Goal: Information Seeking & Learning: Learn about a topic

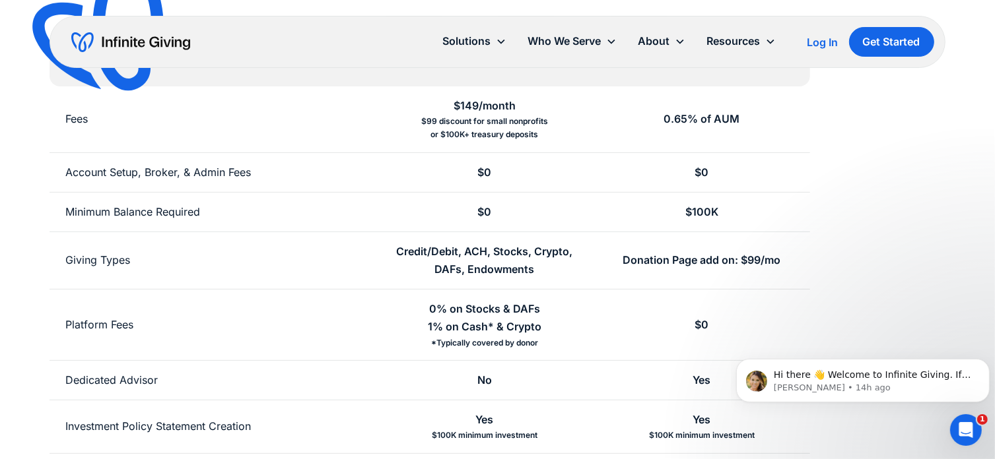
scroll to position [306, 0]
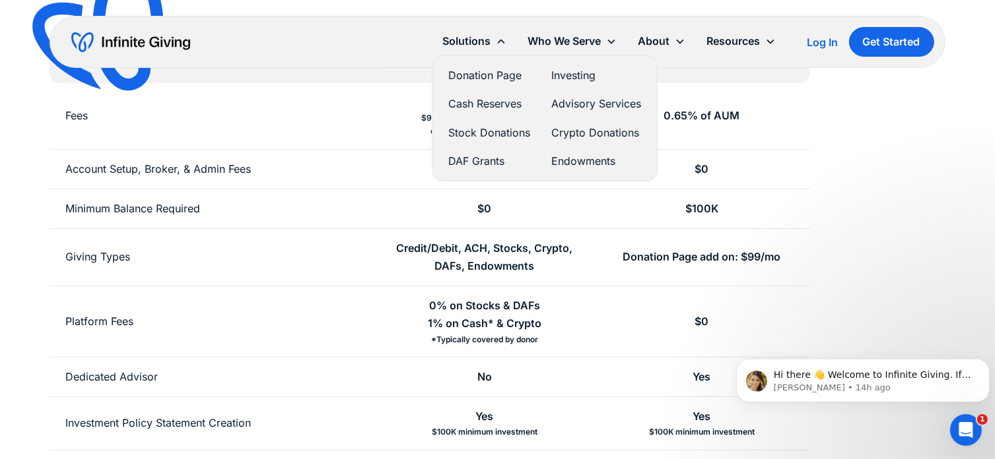
click at [477, 141] on link "Stock Donations" at bounding box center [489, 133] width 82 height 18
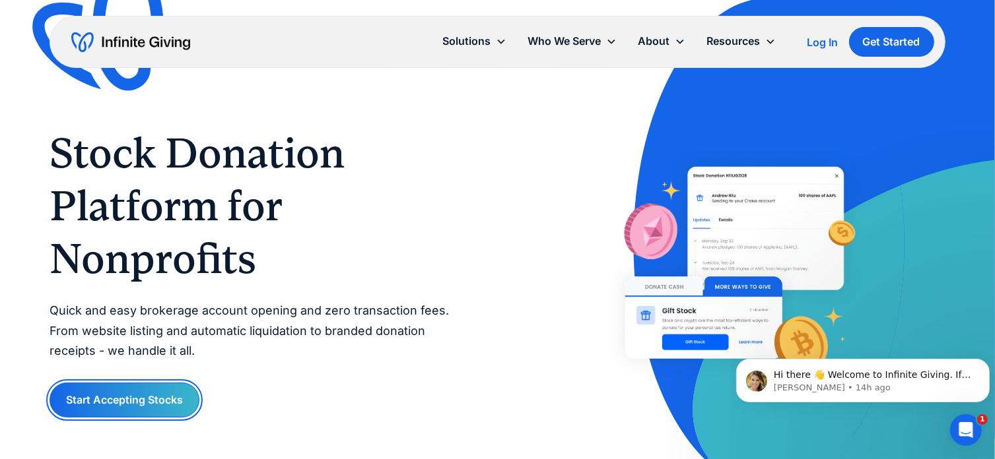
click at [180, 391] on link "Start Accepting Stocks" at bounding box center [125, 400] width 150 height 35
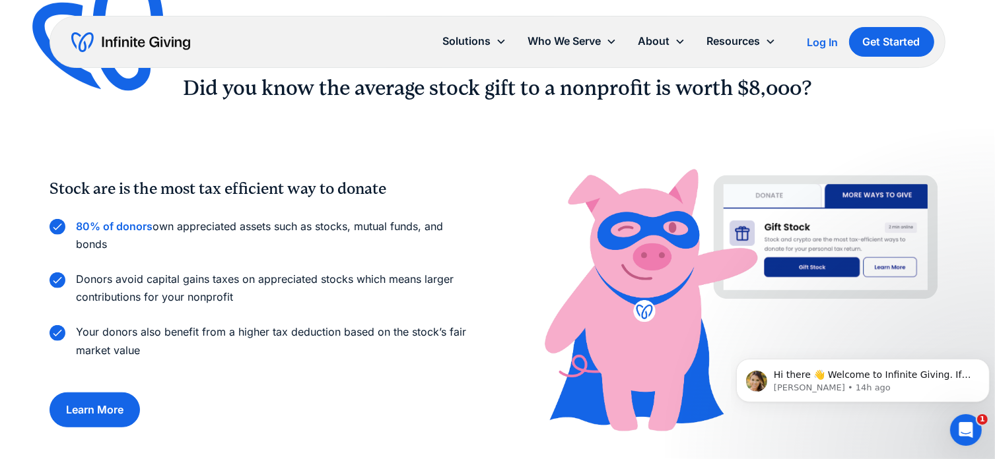
scroll to position [834, 0]
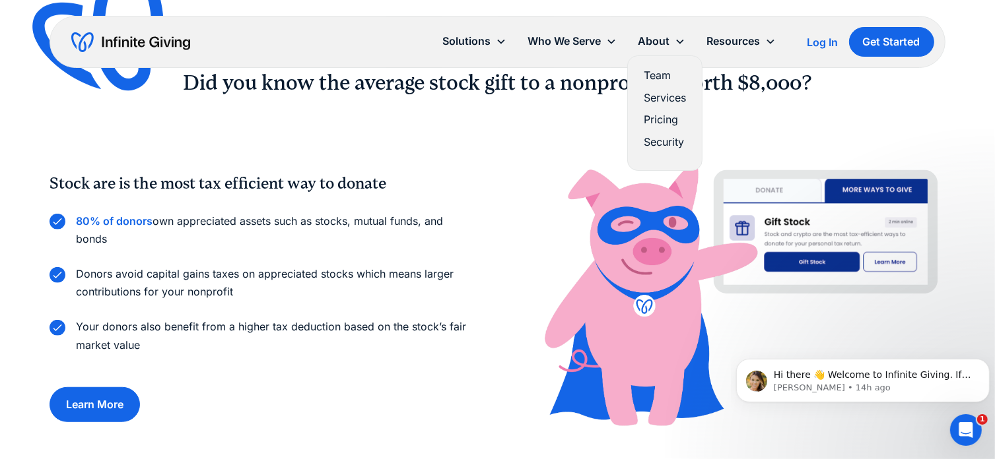
click at [652, 79] on link "Team" at bounding box center [665, 76] width 42 height 18
